Goal: Task Accomplishment & Management: Manage account settings

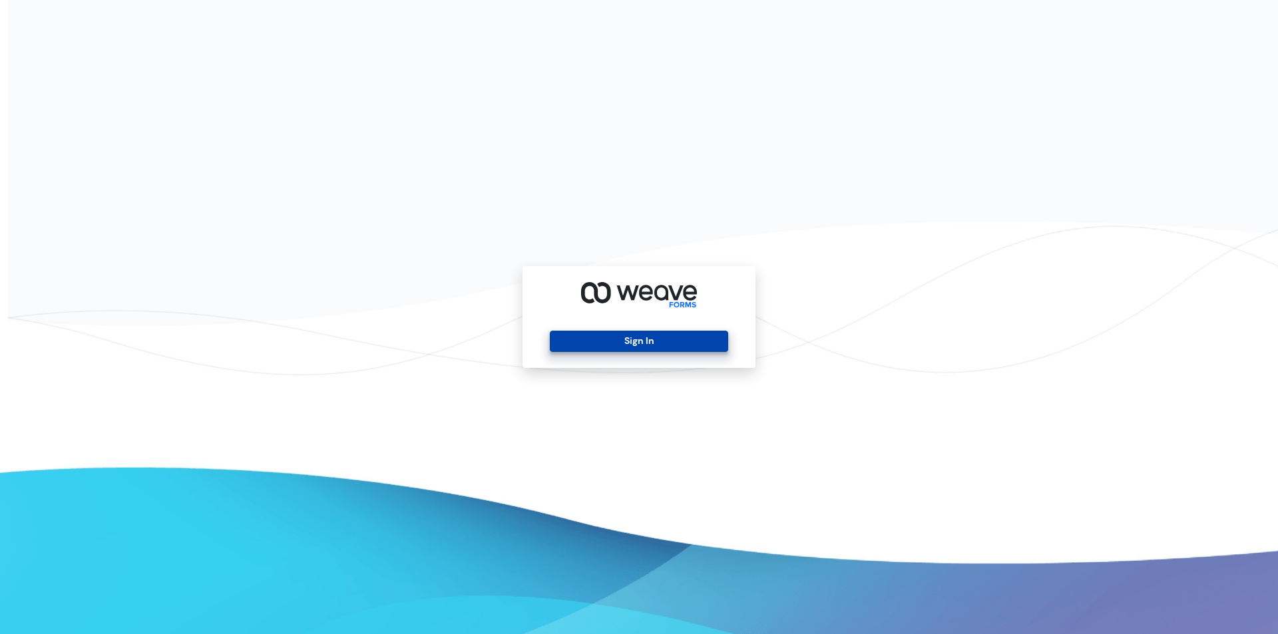
click at [588, 346] on button "Sign In" at bounding box center [639, 341] width 178 height 21
